Goal: Transaction & Acquisition: Purchase product/service

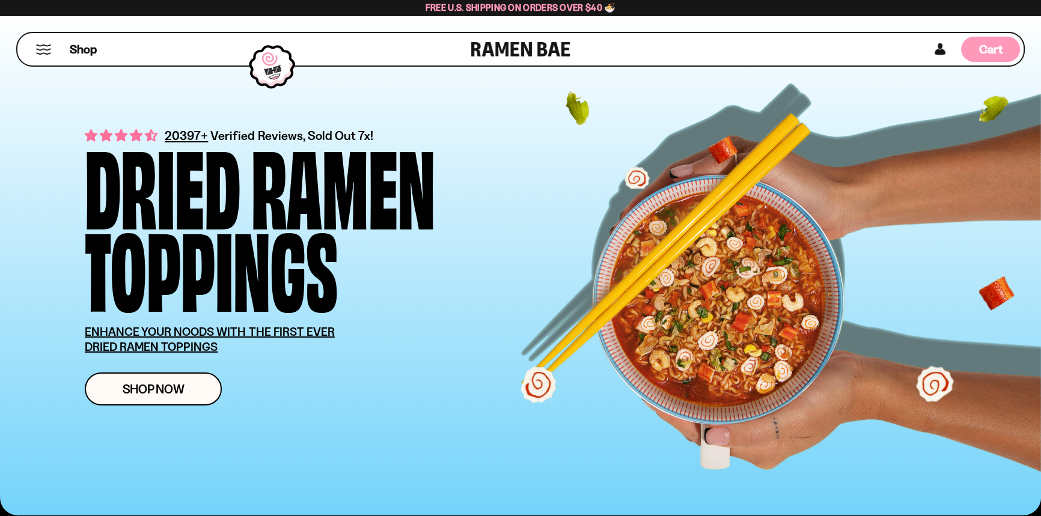
click at [980, 53] on span "Cart" at bounding box center [990, 49] width 23 height 14
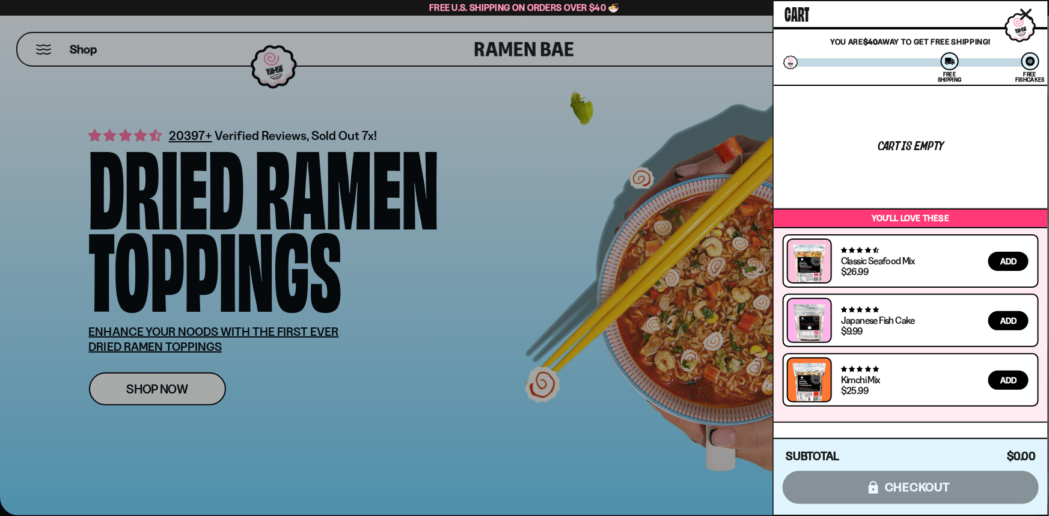
click at [798, 15] on span "Cart" at bounding box center [796, 13] width 25 height 24
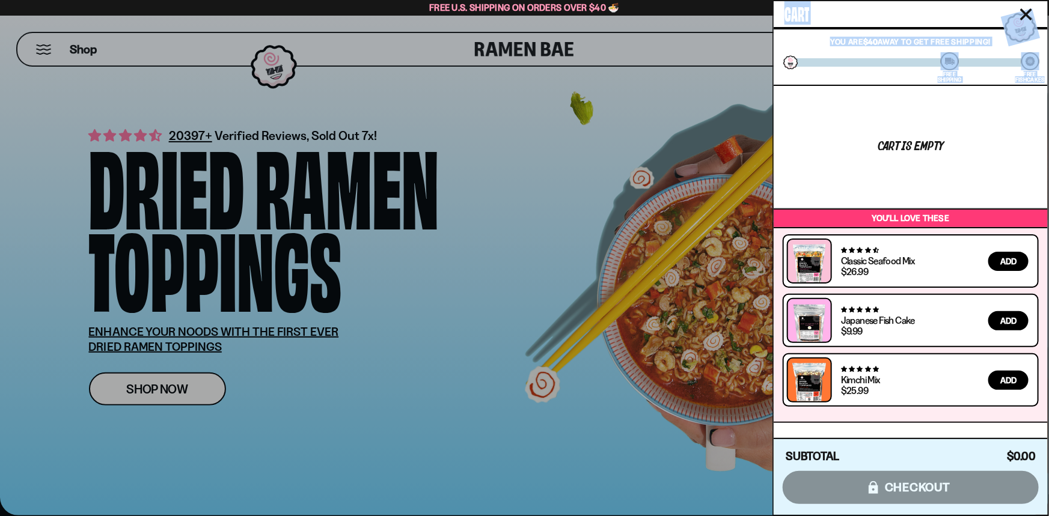
drag, startPoint x: 798, startPoint y: 15, endPoint x: 867, endPoint y: 53, distance: 78.6
click at [867, 53] on div "Cart You are $40 away to get Free Shipping! You've unlocked all gifts! Free Shi…" at bounding box center [911, 43] width 274 height 85
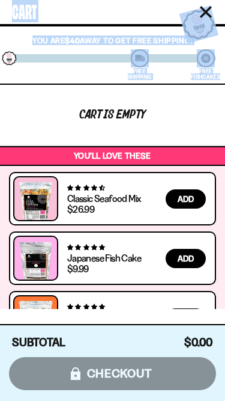
click at [75, 100] on div "Cart is empty" at bounding box center [112, 115] width 225 height 60
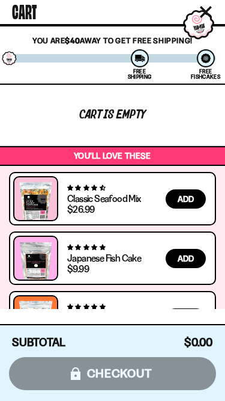
click at [206, 13] on icon "Close cart" at bounding box center [206, 12] width 11 height 11
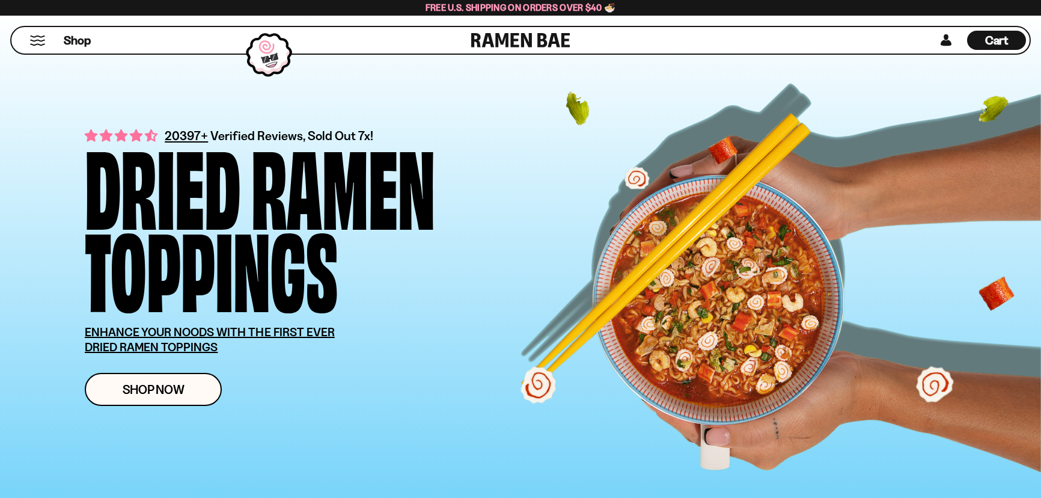
scroll to position [3035, 0]
